Goal: Task Accomplishment & Management: Use online tool/utility

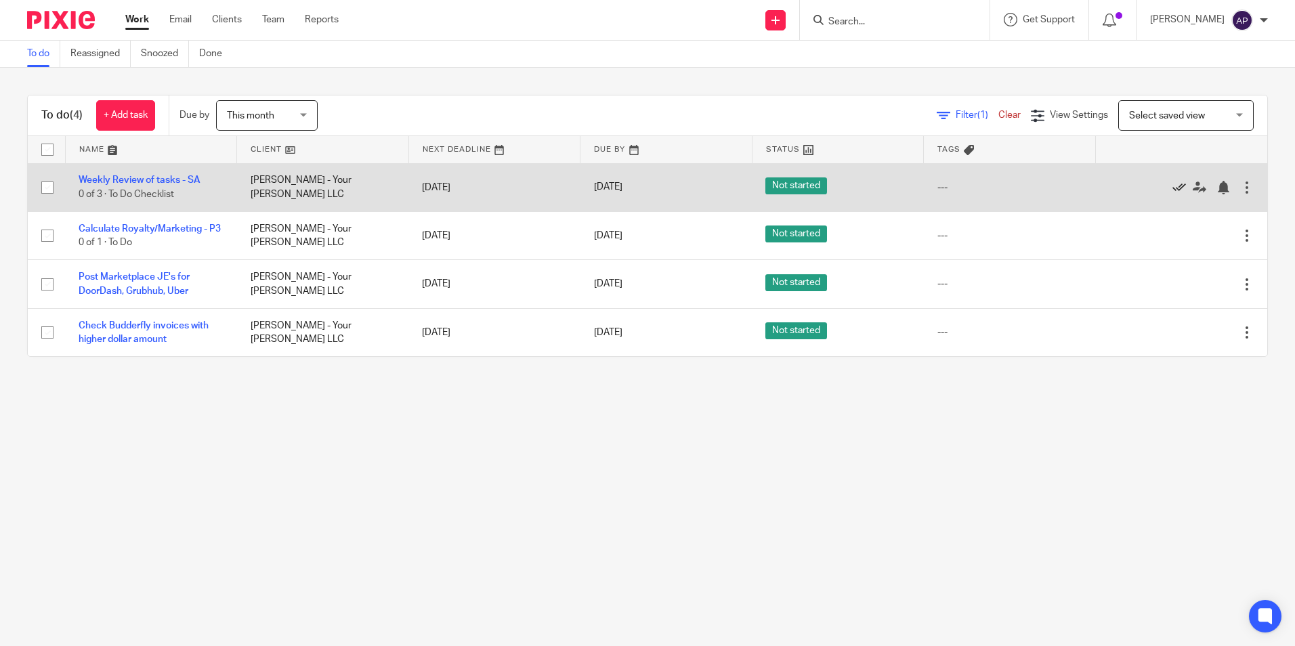
click at [1173, 192] on icon at bounding box center [1180, 188] width 14 height 14
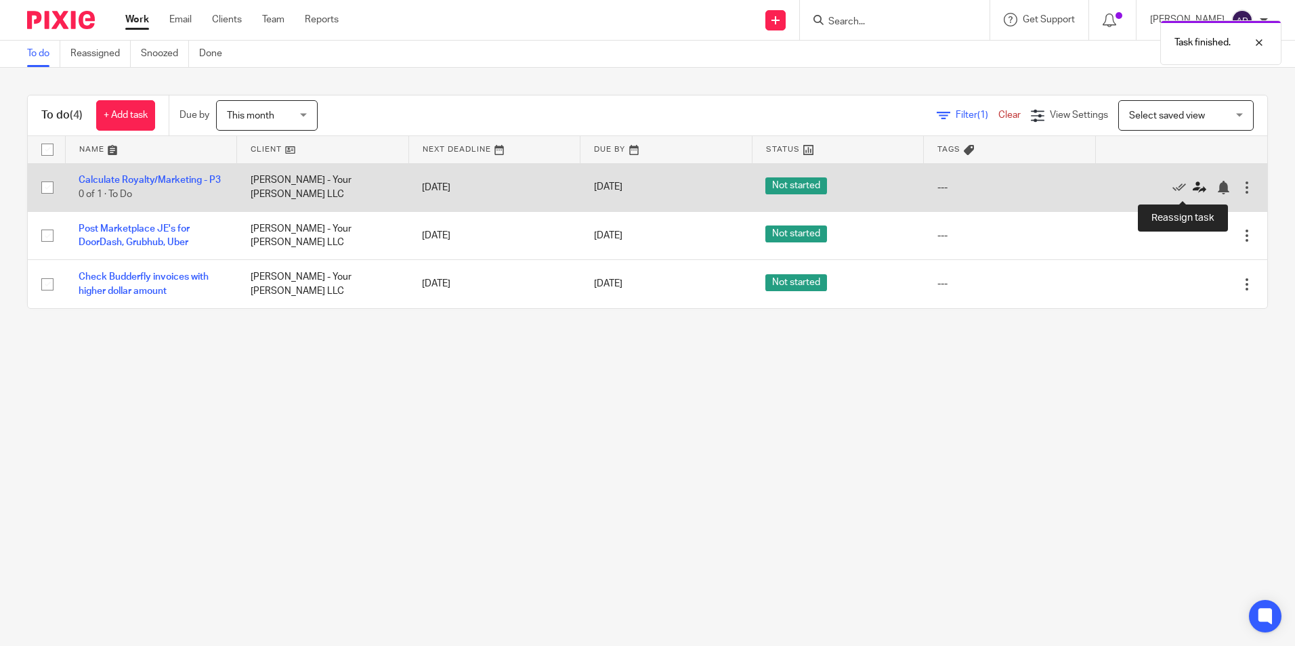
click at [1193, 190] on icon at bounding box center [1200, 188] width 14 height 14
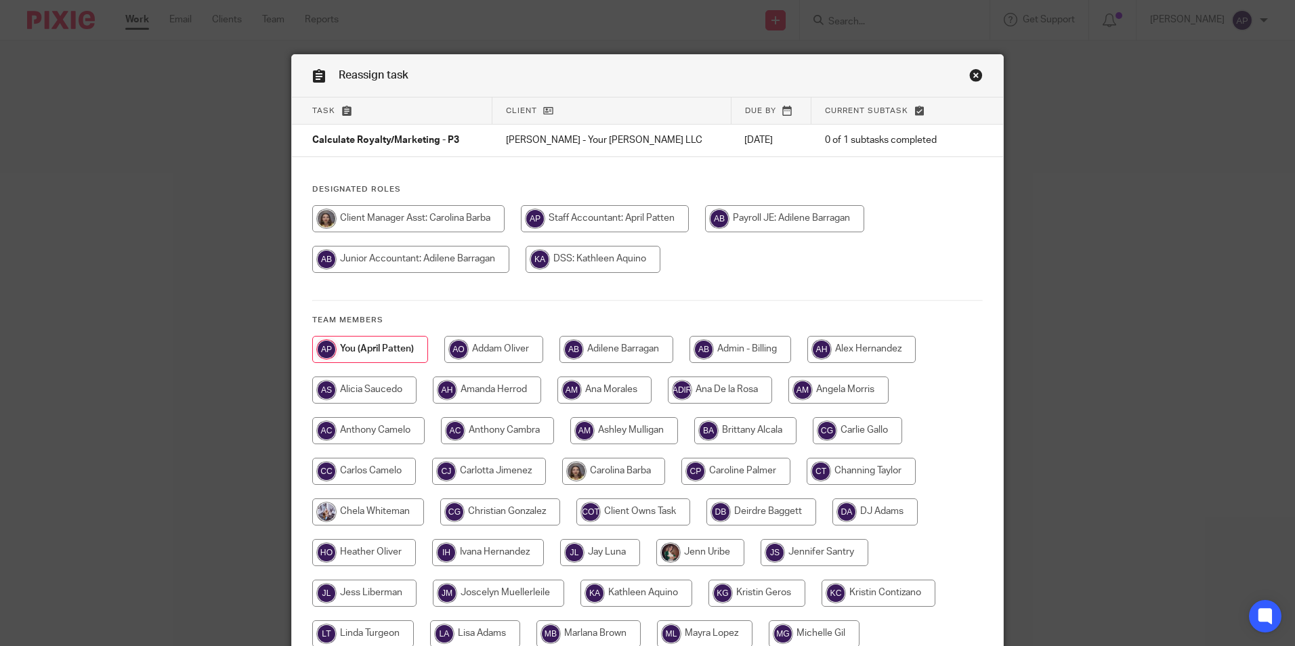
click at [969, 70] on link "Close this dialog window" at bounding box center [976, 77] width 14 height 18
click at [972, 80] on link "Close this dialog window" at bounding box center [976, 77] width 14 height 18
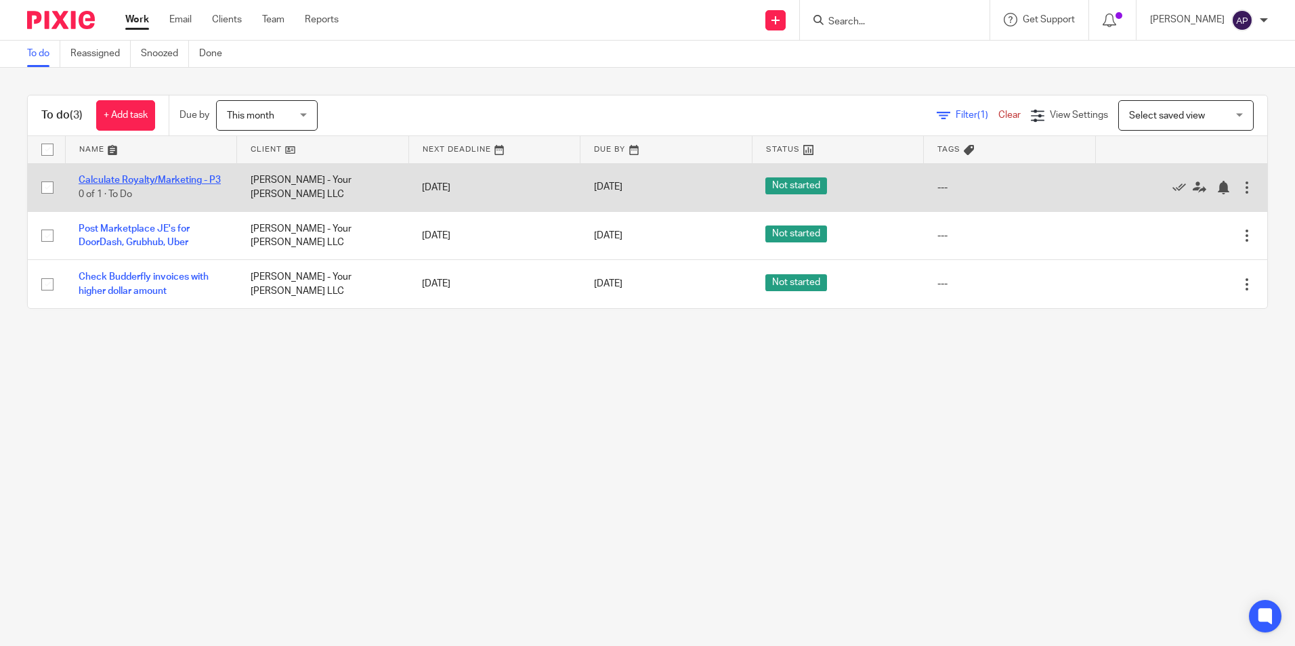
click at [168, 179] on link "Calculate Royalty/Marketing - P3" at bounding box center [150, 179] width 142 height 9
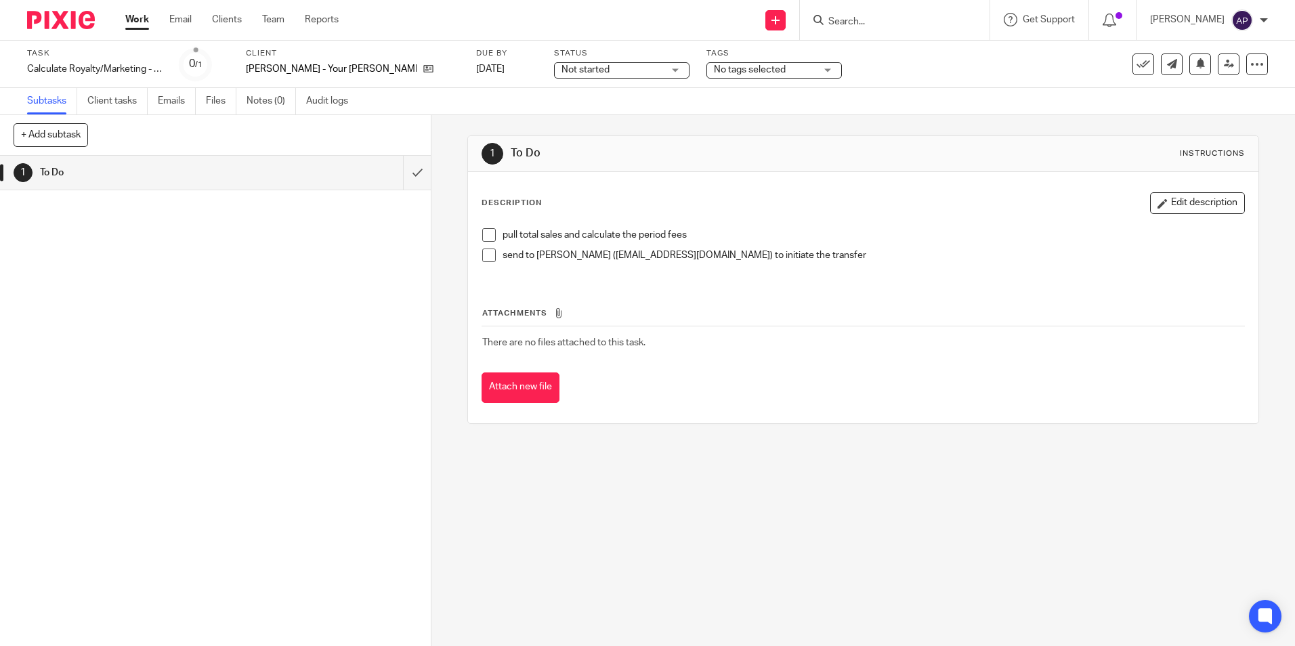
click at [46, 51] on label "Task" at bounding box center [94, 53] width 135 height 11
click at [64, 66] on div "Calculate Royalty/Marketing - P3 Save Calculate Royalty/Marketing - P3" at bounding box center [94, 69] width 135 height 14
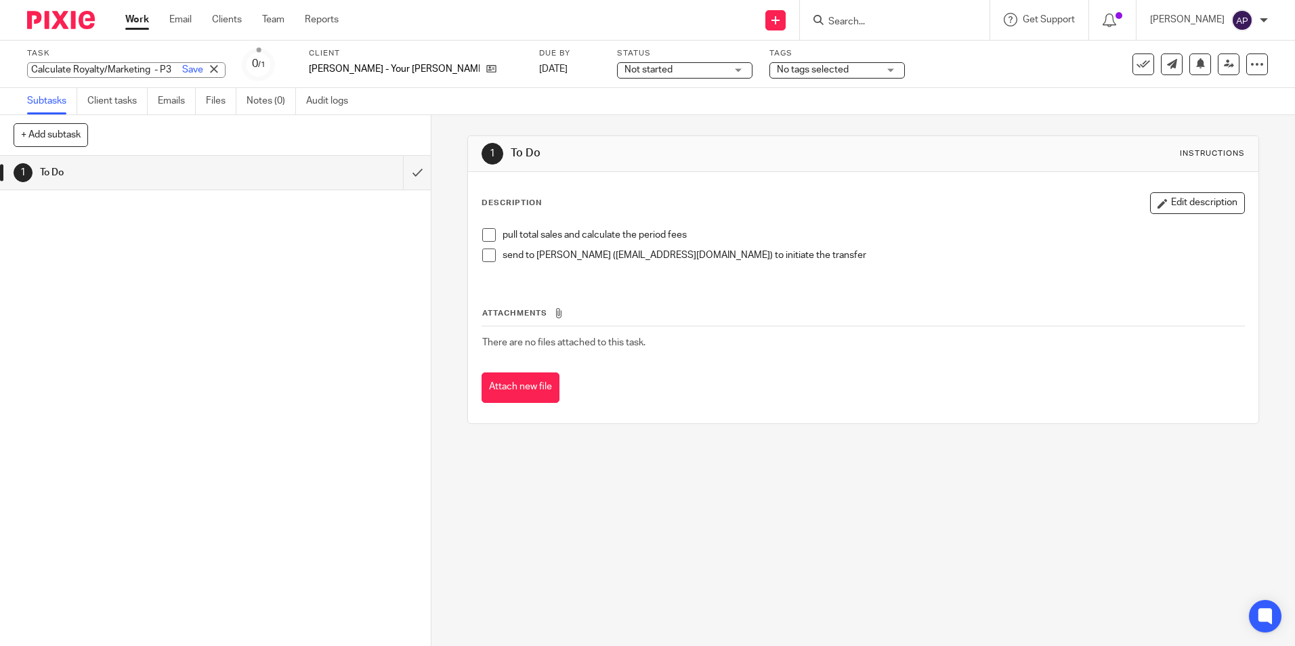
click at [219, 343] on div "1 To Do" at bounding box center [215, 401] width 431 height 490
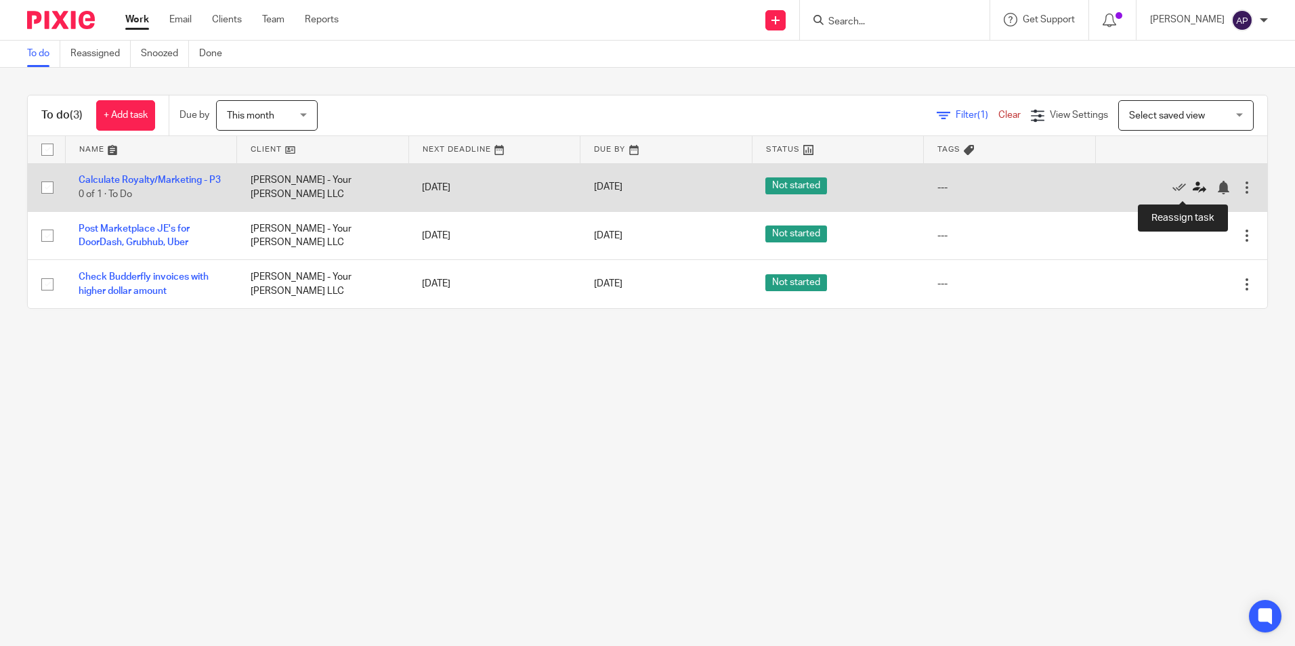
click at [1193, 188] on icon at bounding box center [1200, 188] width 14 height 14
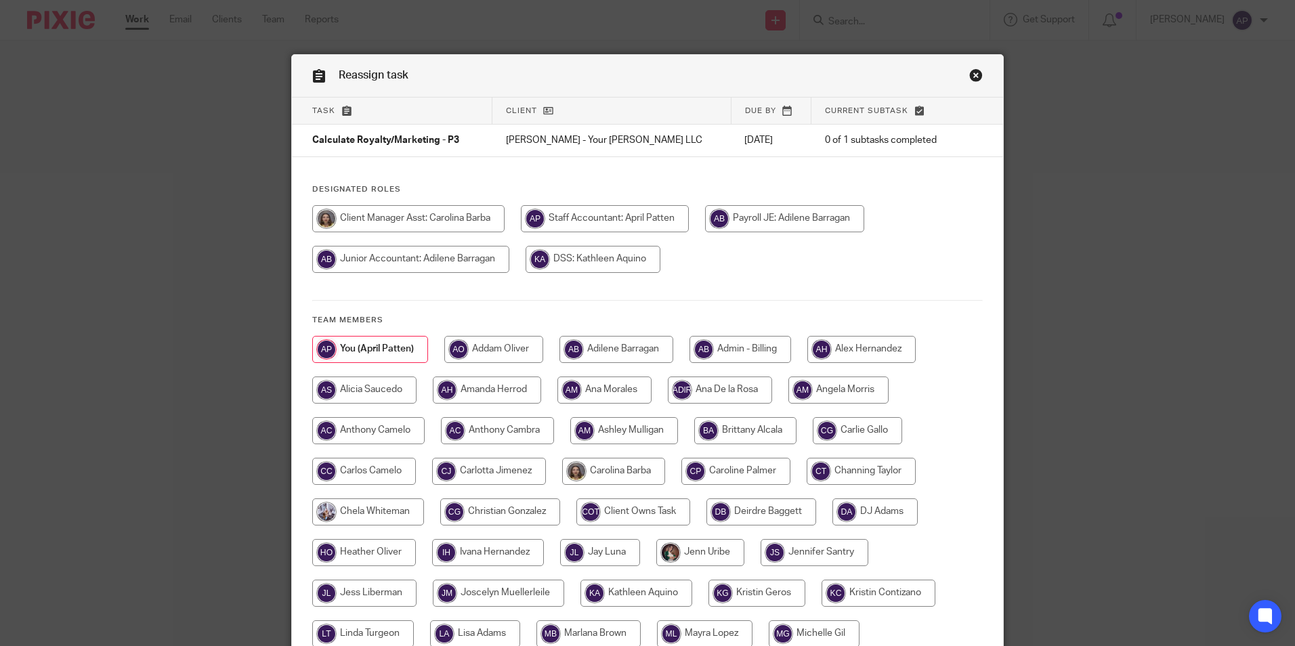
click at [610, 465] on input "radio" at bounding box center [613, 471] width 103 height 27
radio input "true"
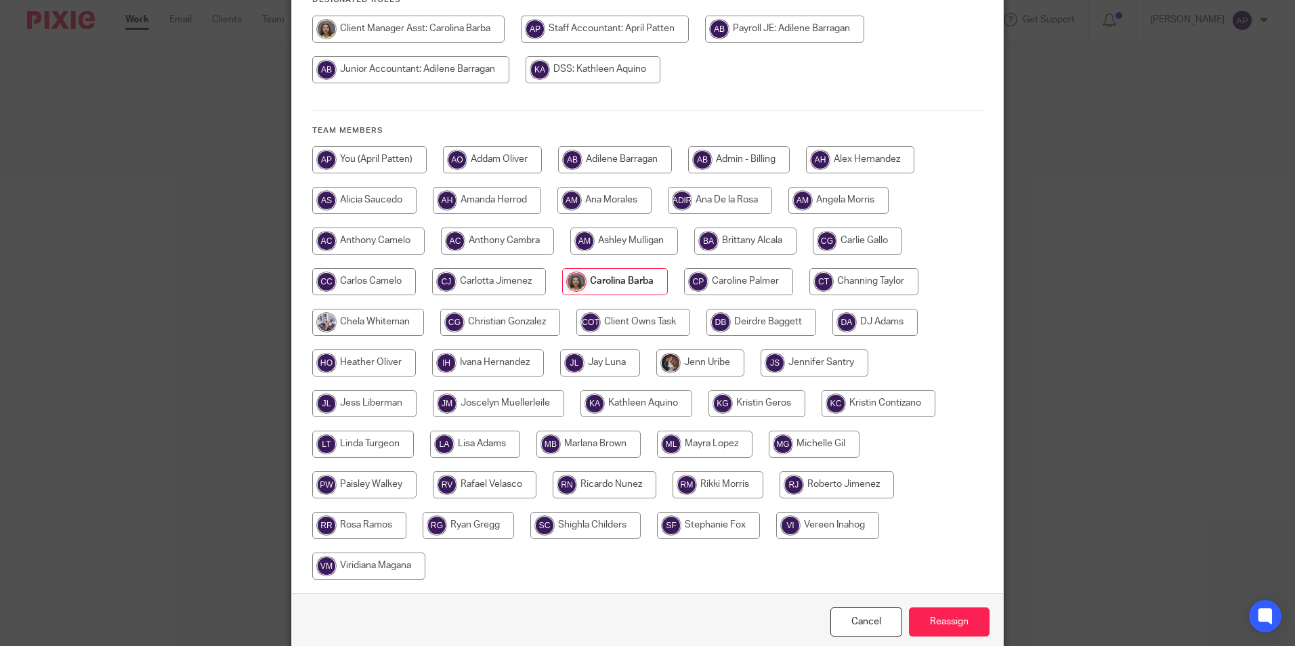
scroll to position [249, 0]
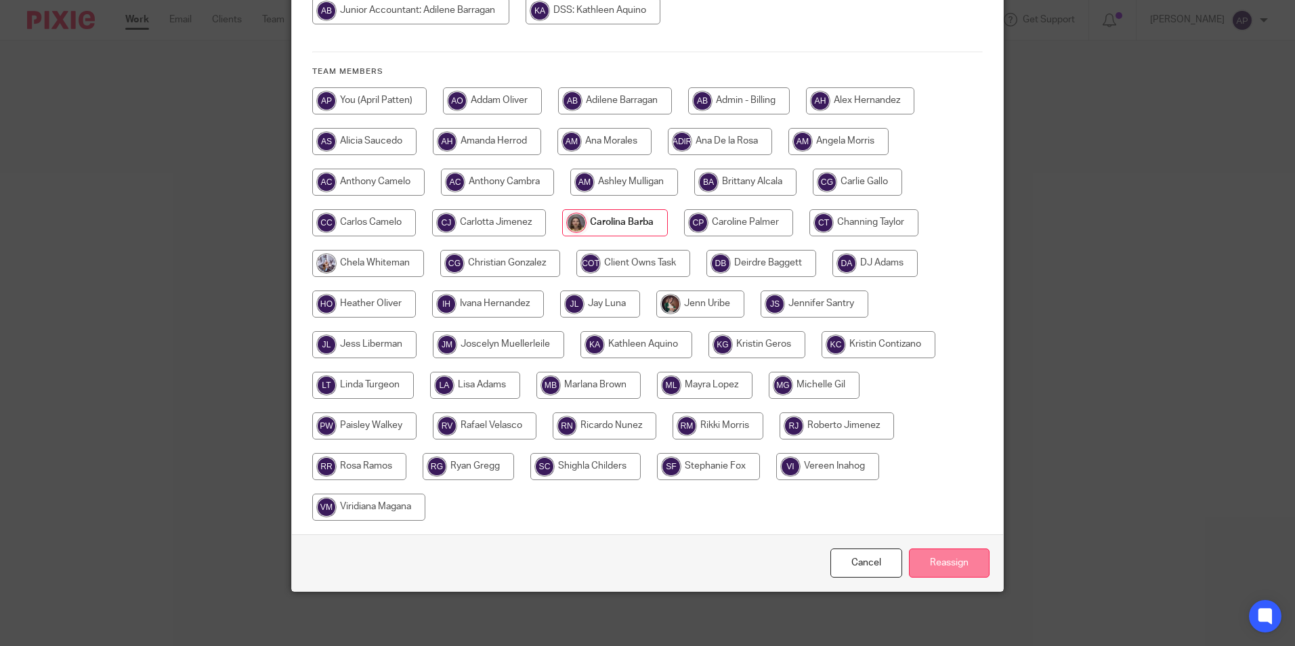
click at [956, 562] on input "Reassign" at bounding box center [949, 563] width 81 height 29
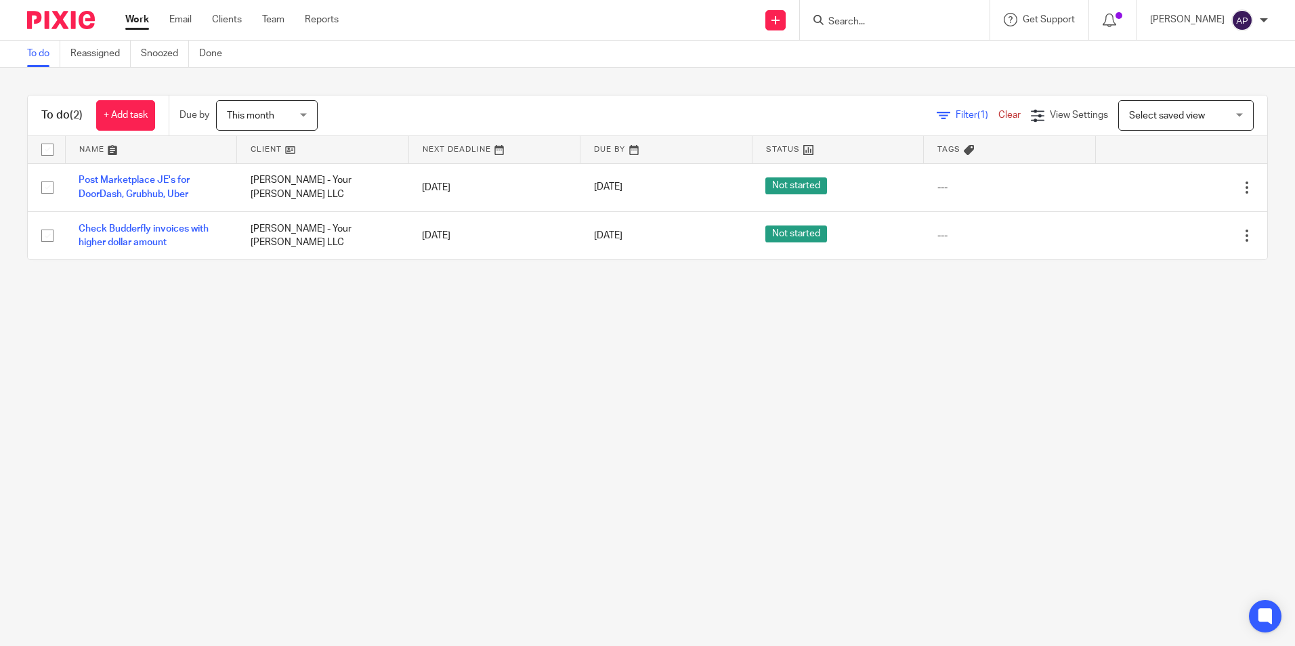
click at [698, 425] on main "To do Reassigned Snoozed Done To do (2) + Add task Due by This month This month…" at bounding box center [647, 323] width 1295 height 646
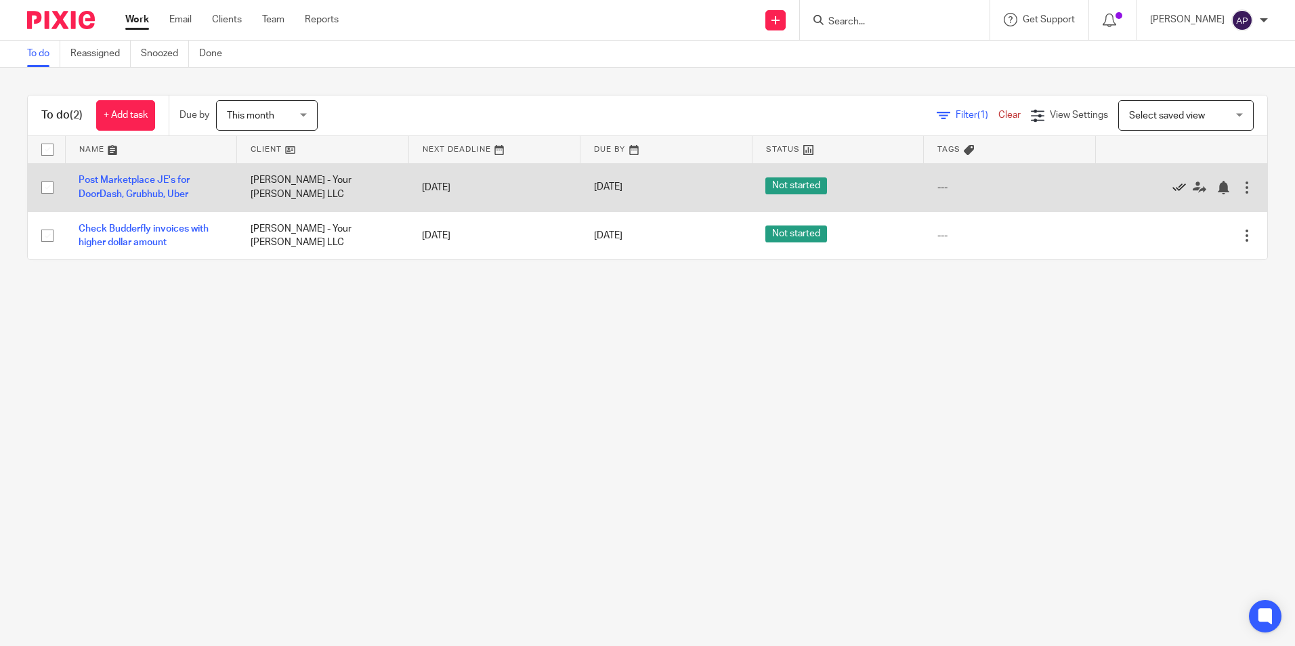
click at [1173, 187] on icon at bounding box center [1180, 188] width 14 height 14
